Goal: Task Accomplishment & Management: Manage account settings

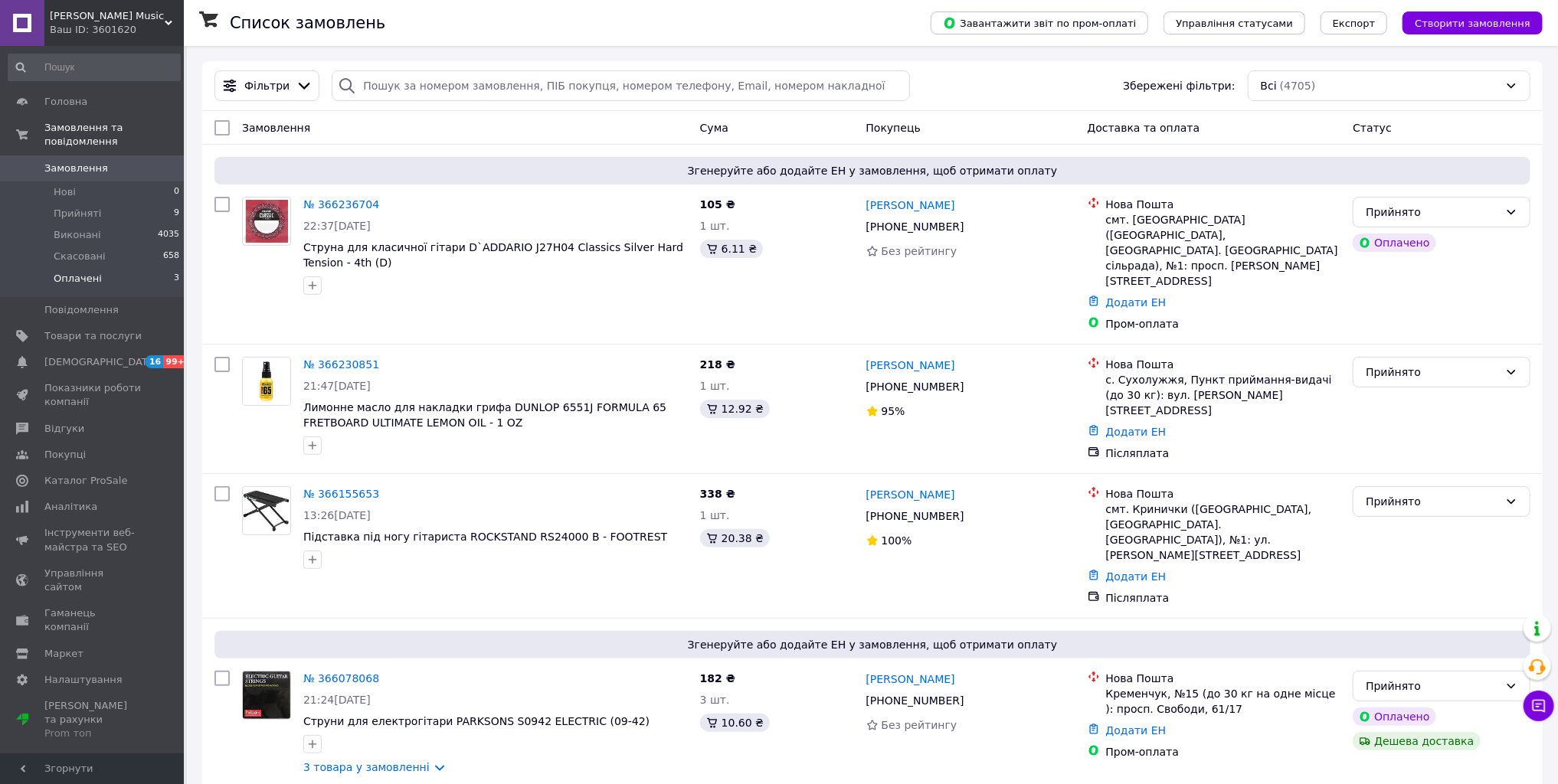
click at [88, 272] on span "Оплачені" at bounding box center [77, 278] width 48 height 14
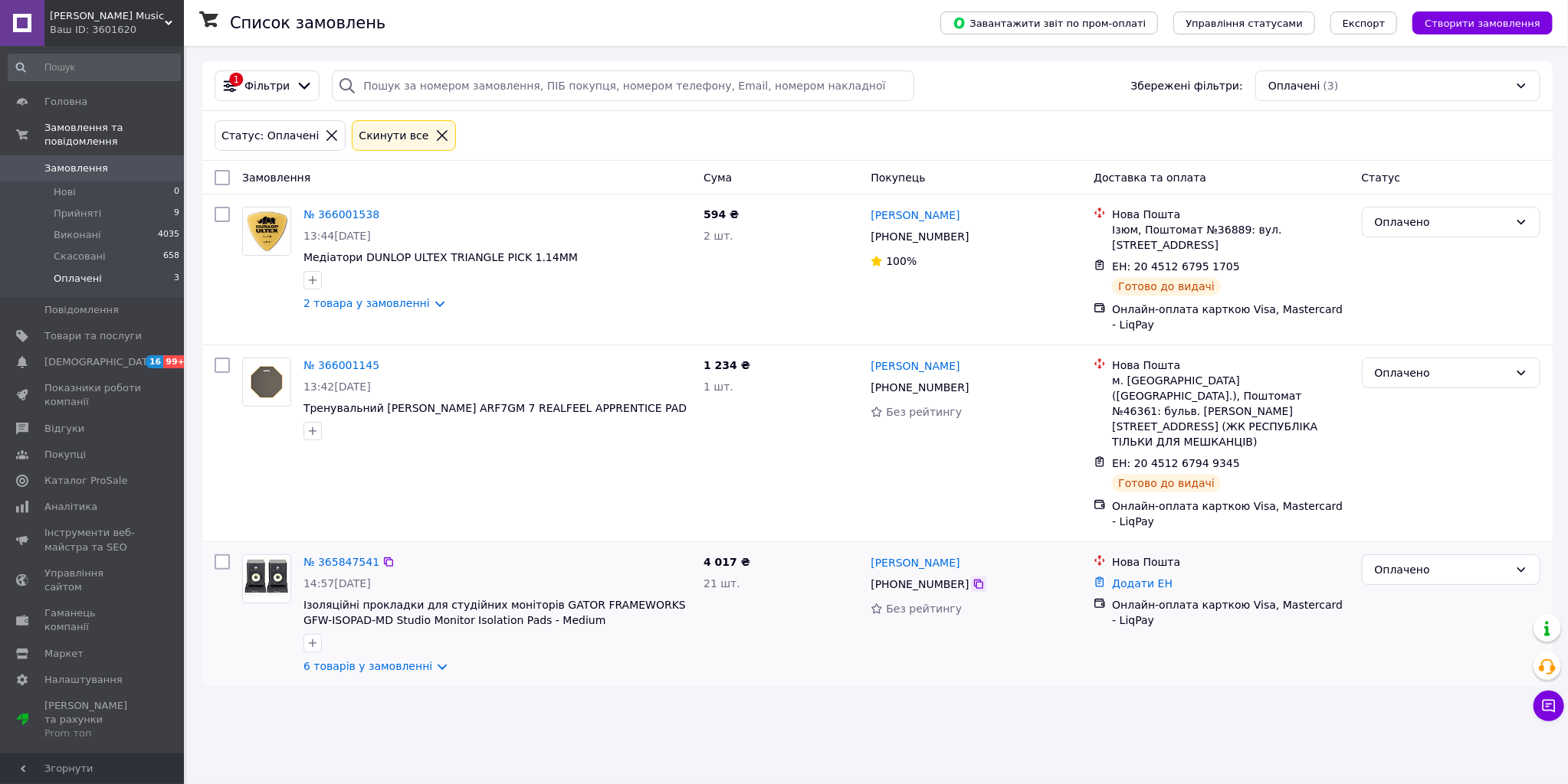
click at [973, 579] on icon at bounding box center [979, 585] width 12 height 12
click at [329, 556] on link "№ 365847541" at bounding box center [340, 562] width 76 height 12
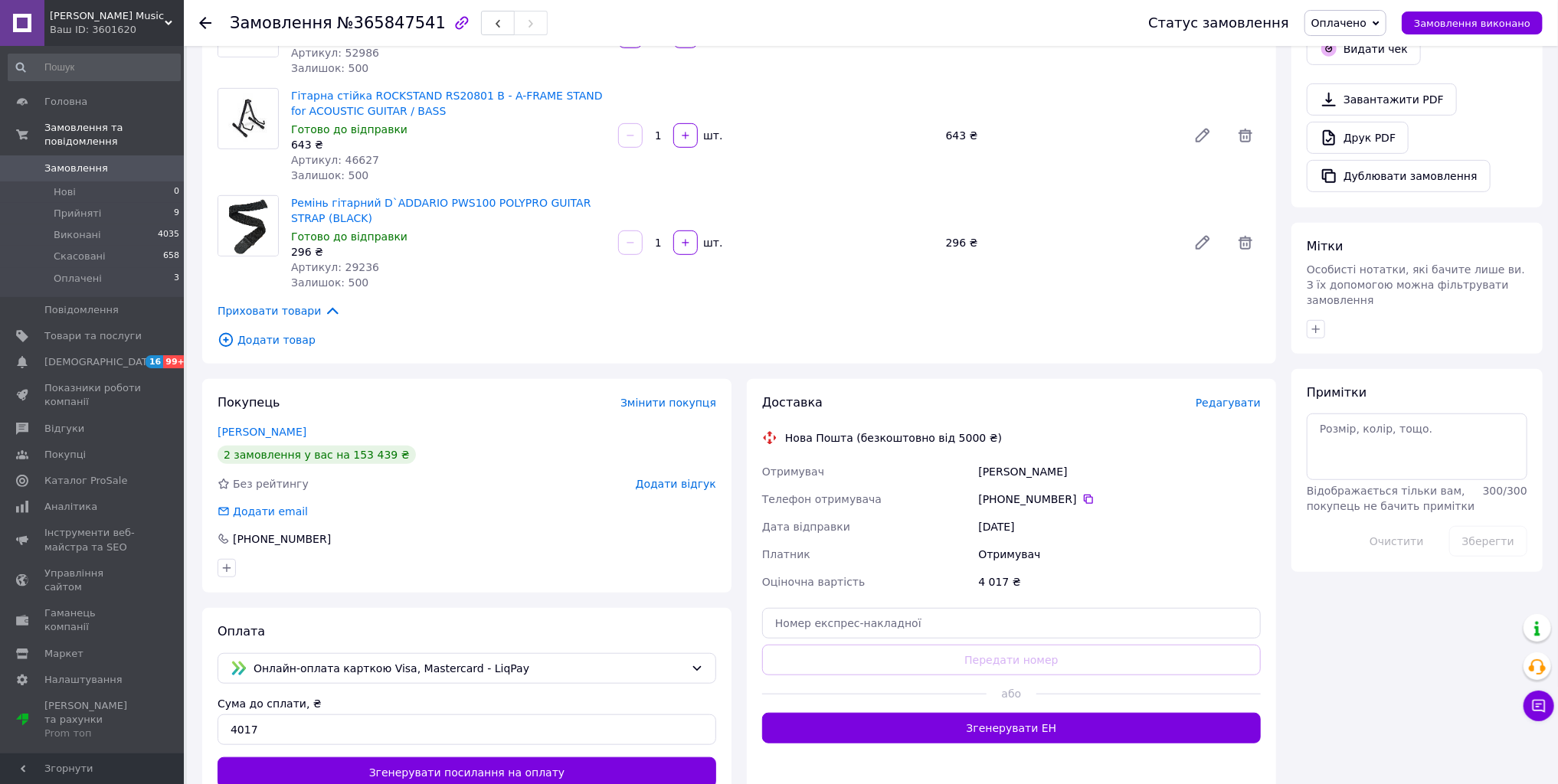
scroll to position [613, 0]
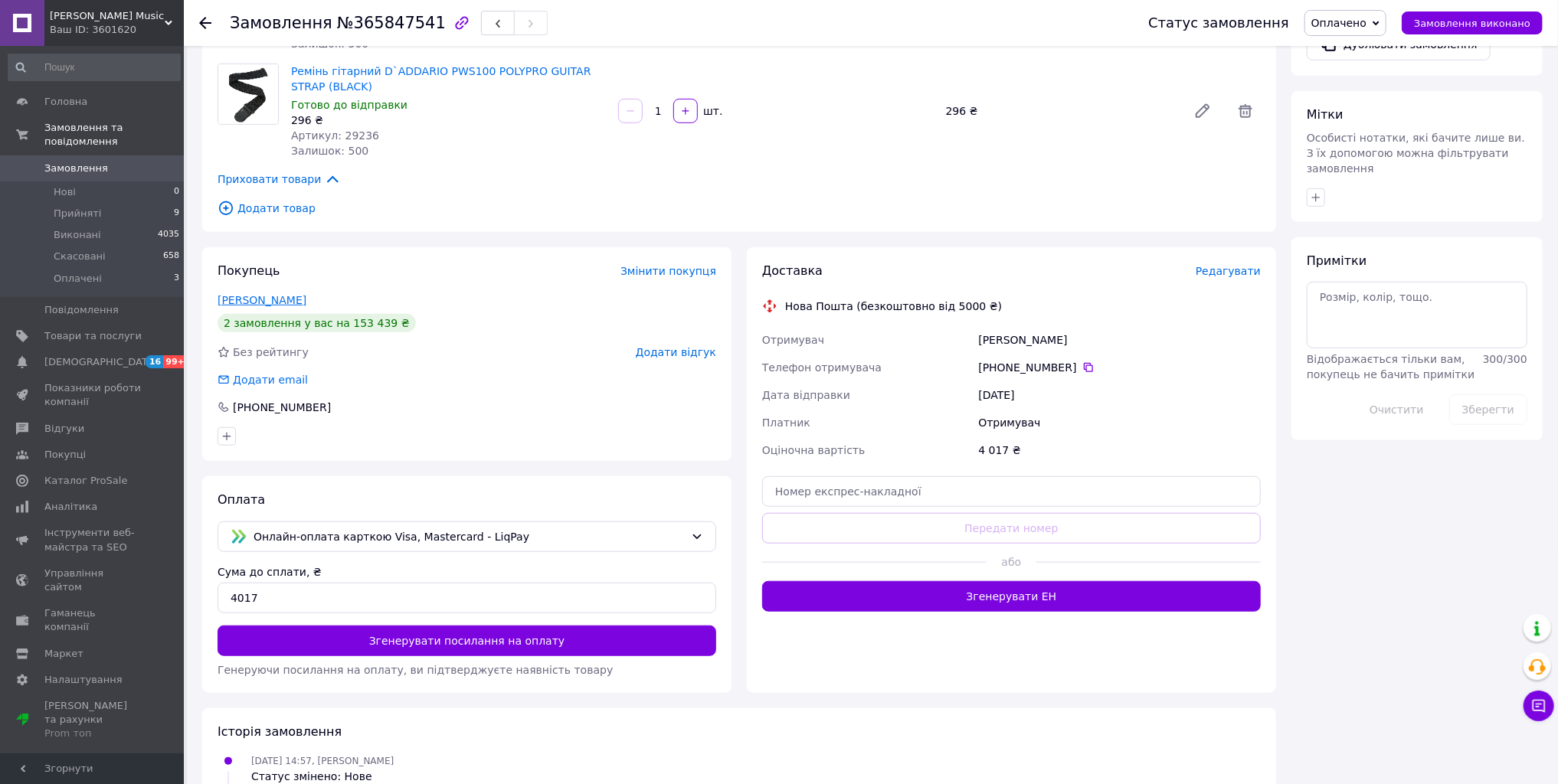
click at [288, 300] on link "Шеремета Арсен" at bounding box center [261, 300] width 89 height 12
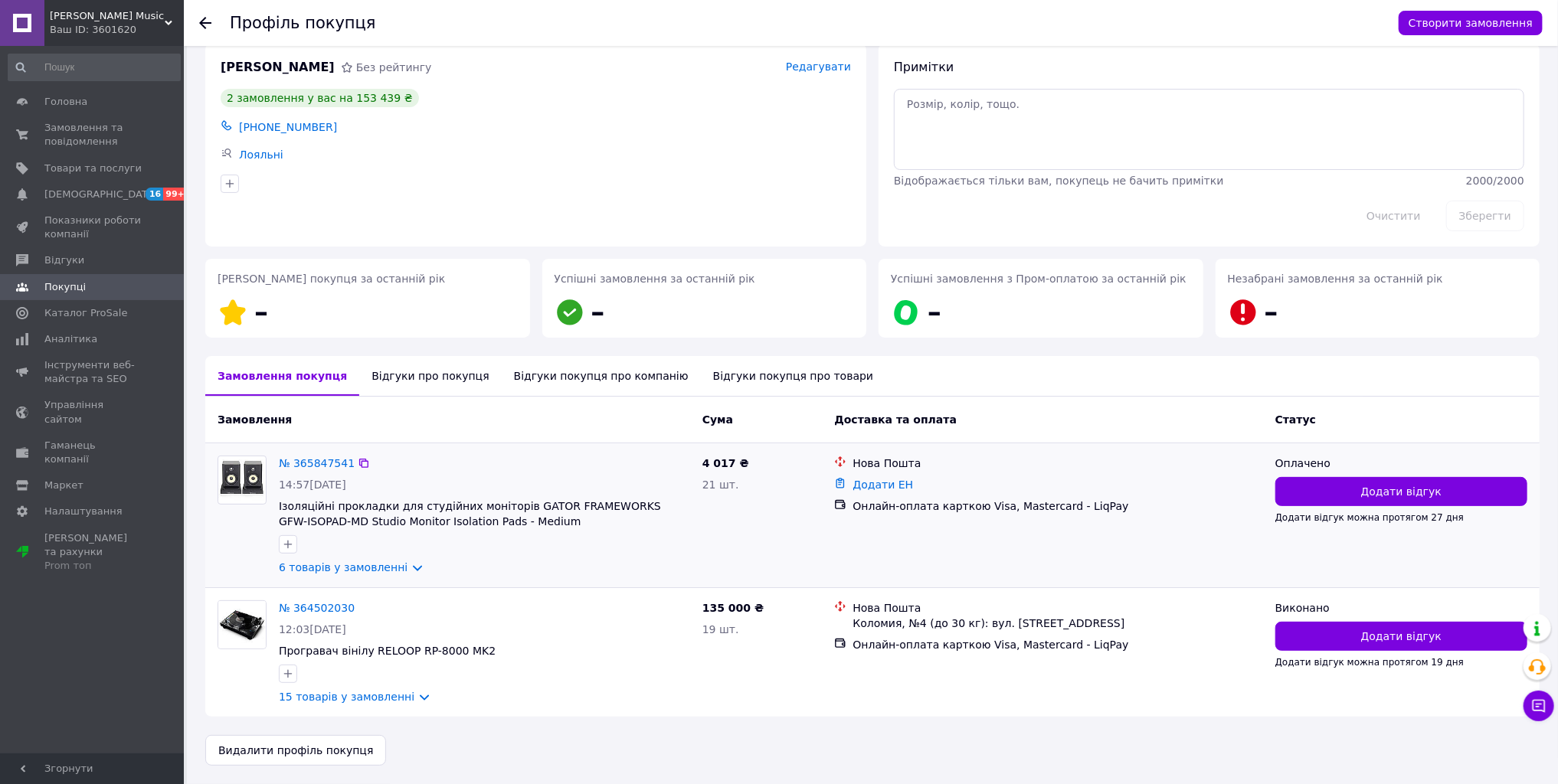
scroll to position [23, 0]
click at [303, 603] on link "№ 364502030" at bounding box center [317, 608] width 76 height 12
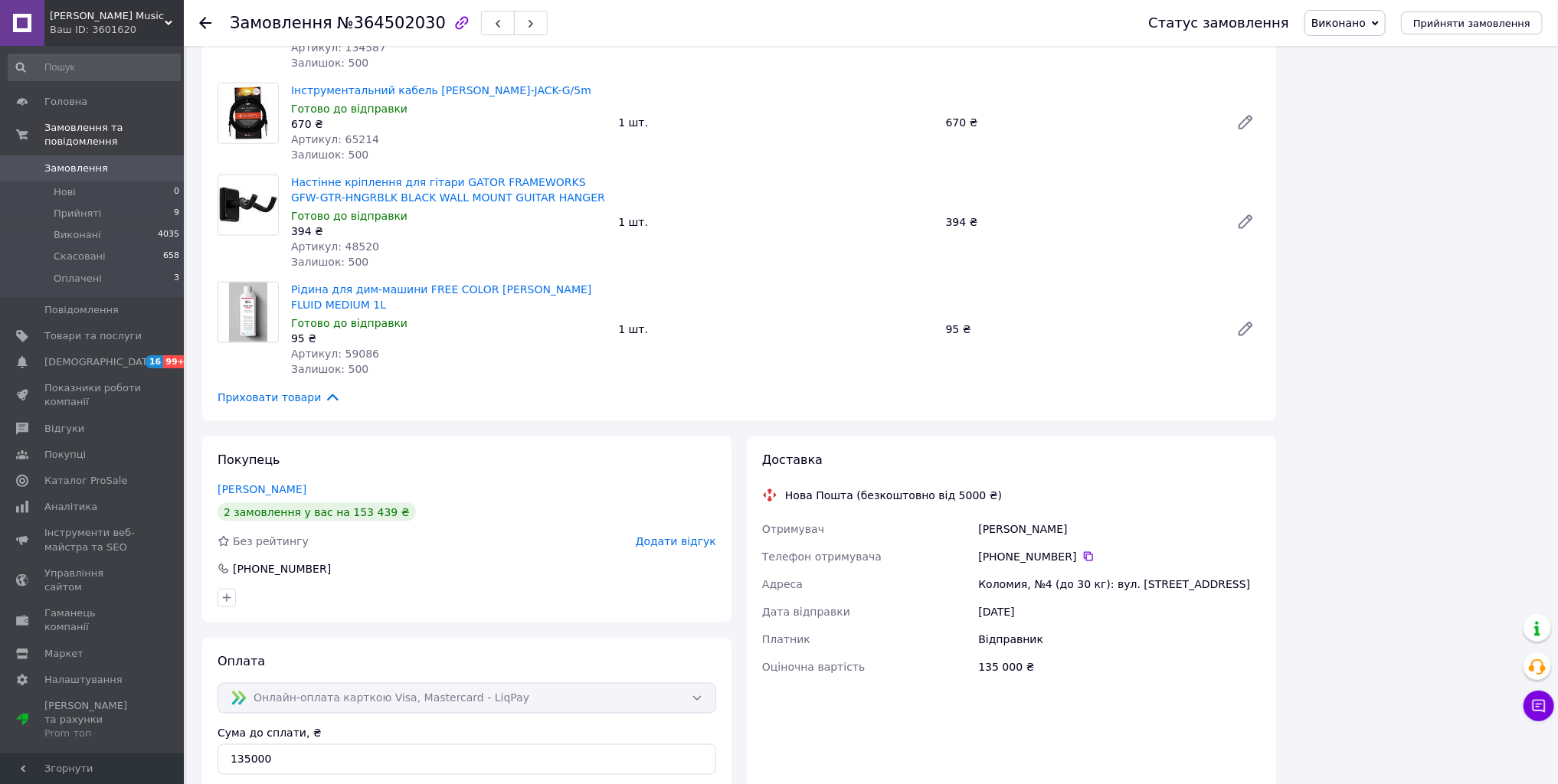
scroll to position [1287, 0]
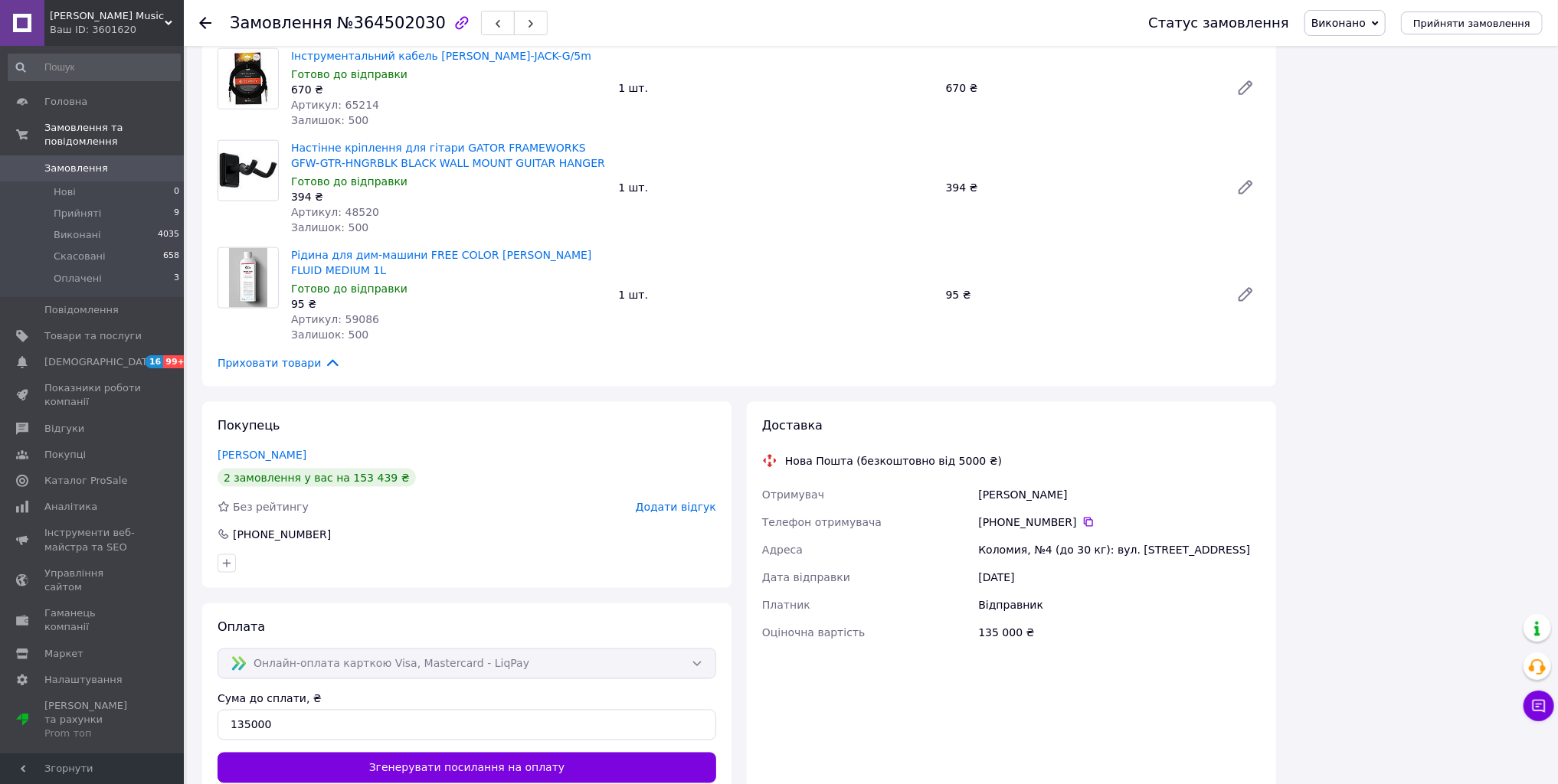
click at [995, 536] on div "Коломия, №4 (до 30 кг): вул. [STREET_ADDRESS]" at bounding box center [1119, 550] width 289 height 27
copy div "Коломия"
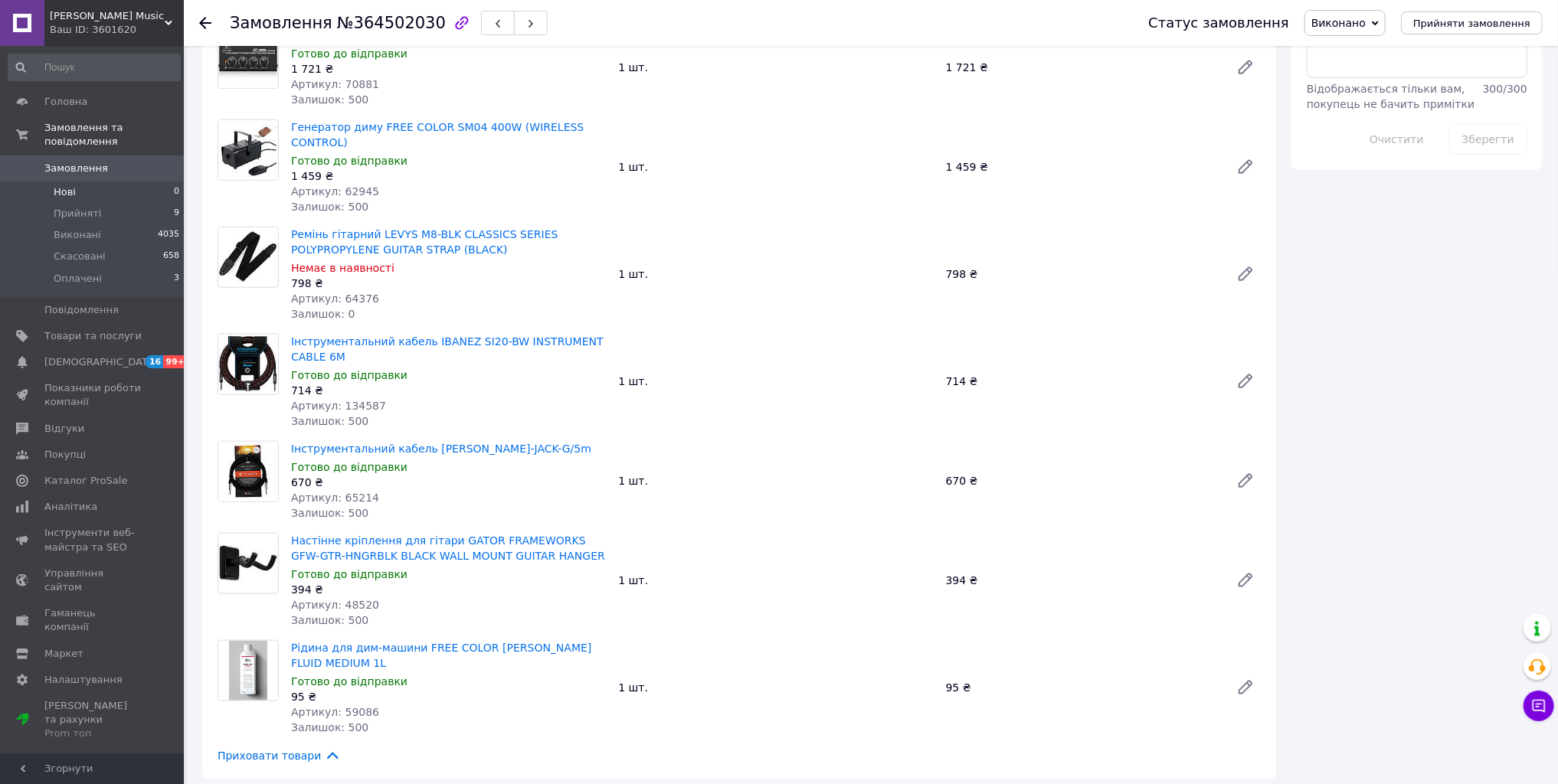
scroll to position [674, 0]
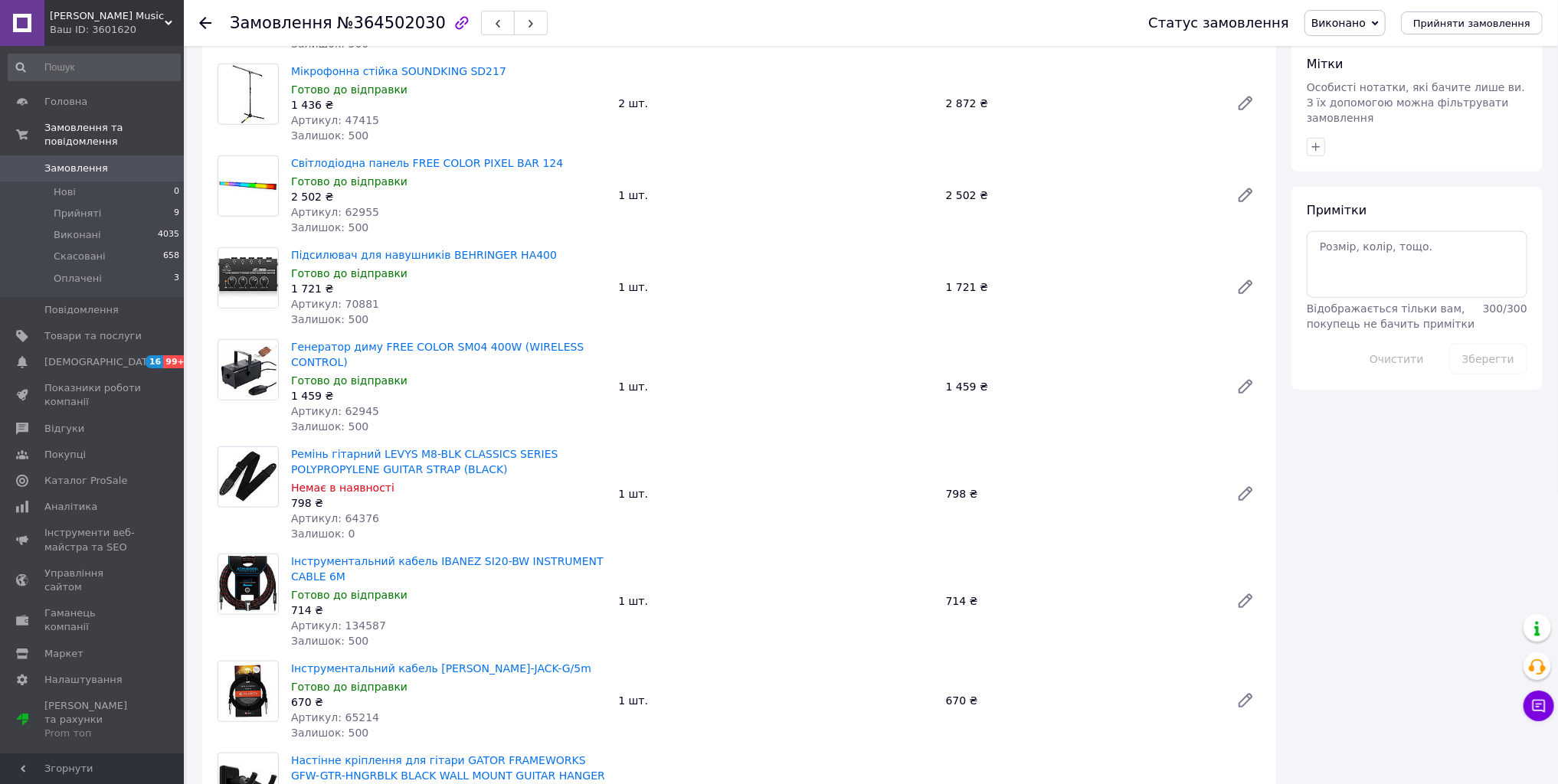
click at [59, 161] on span "Замовлення" at bounding box center [76, 168] width 64 height 14
